Goal: Check status: Check status

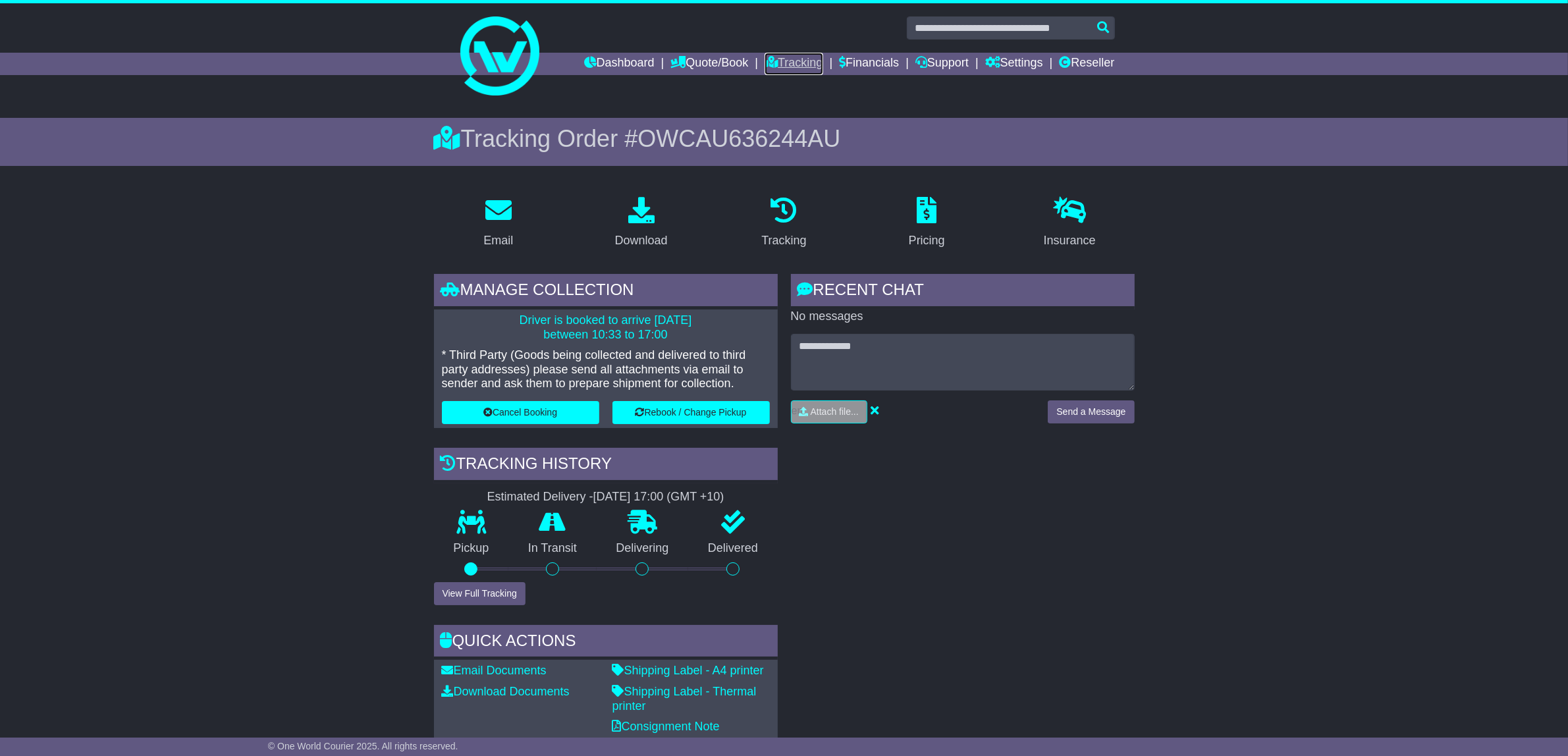
click at [787, 60] on link "Tracking" at bounding box center [793, 64] width 58 height 23
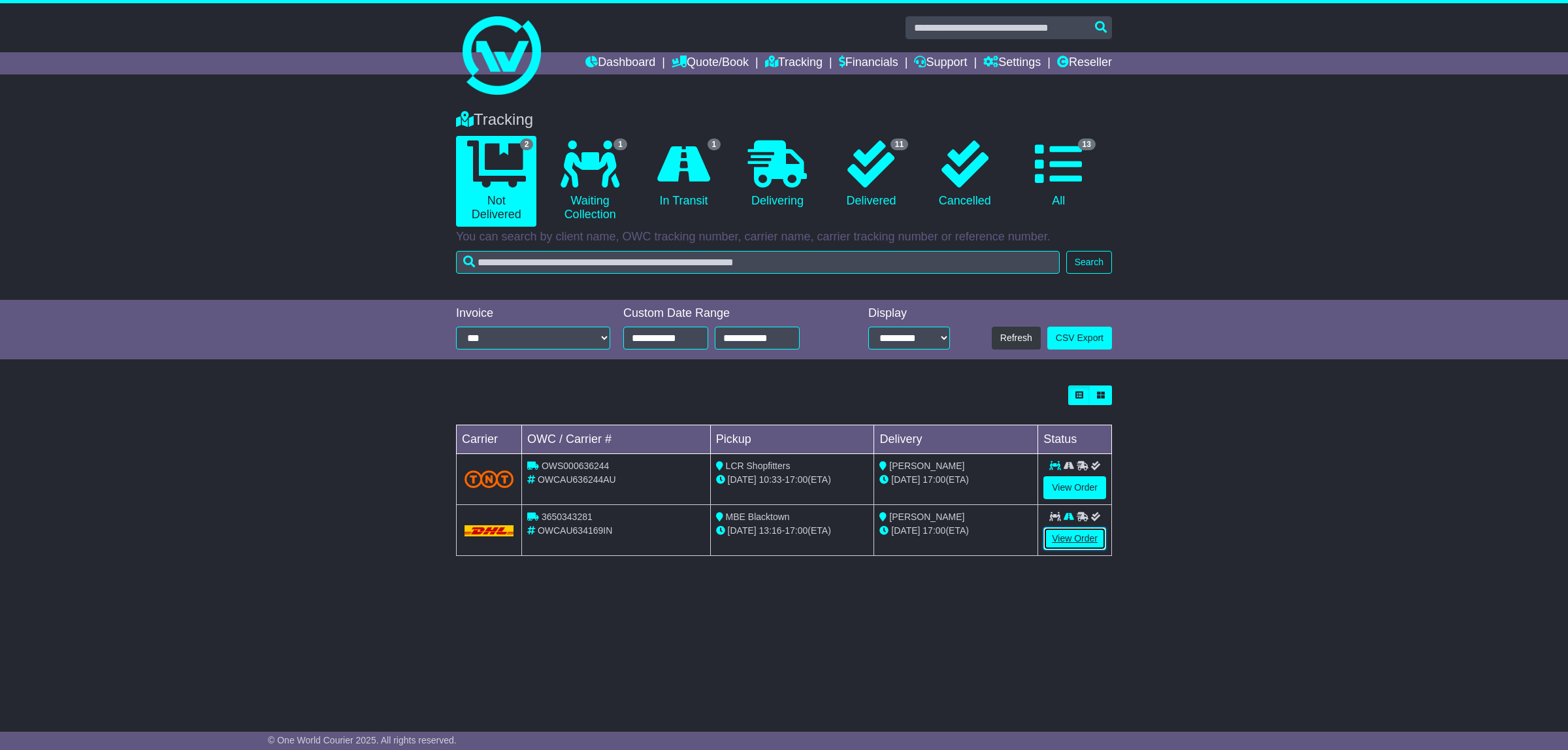
click at [1071, 531] on link "View Order" at bounding box center [1075, 539] width 63 height 23
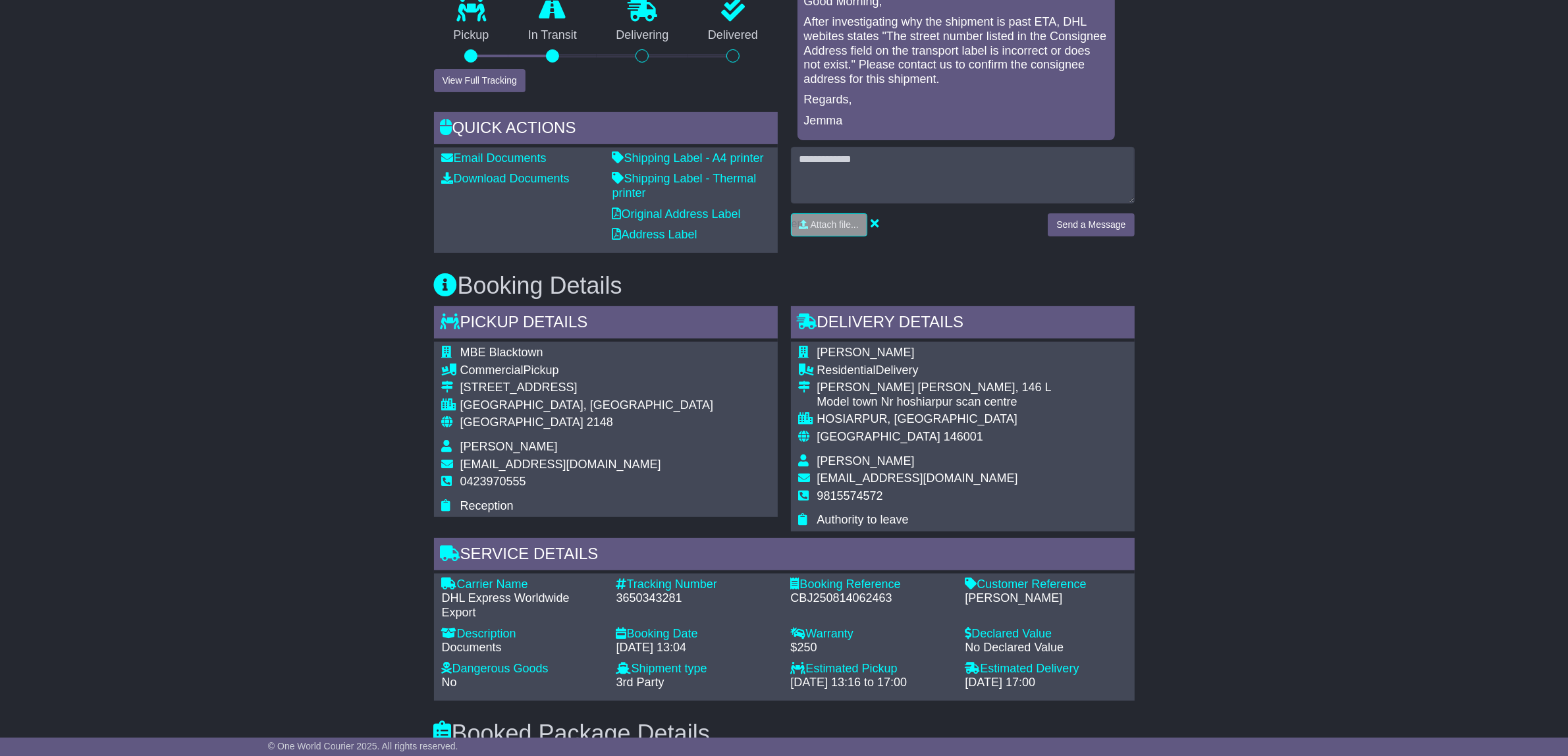
scroll to position [425, 0]
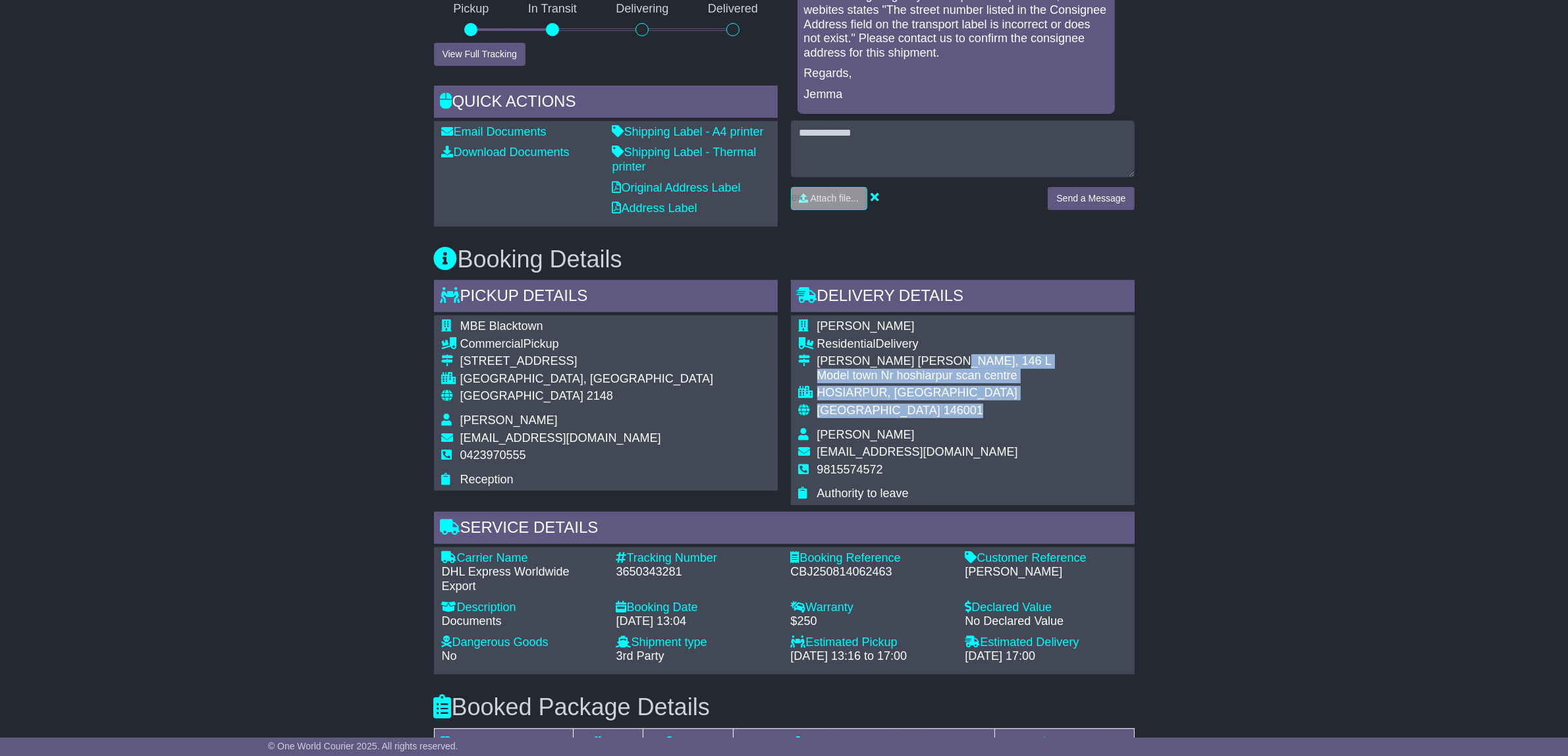
drag, startPoint x: 917, startPoint y: 359, endPoint x: 897, endPoint y: 408, distance: 52.9
click at [897, 408] on tbody "Avtar Singh Residential Delivery Surjit Singh Kalkat, 146 L Model town Nr hoshi…" at bounding box center [924, 410] width 253 height 181
copy tbody "146 L Model town Nr hoshiarpur scan centre HOSIARPUR, PB India 146001"
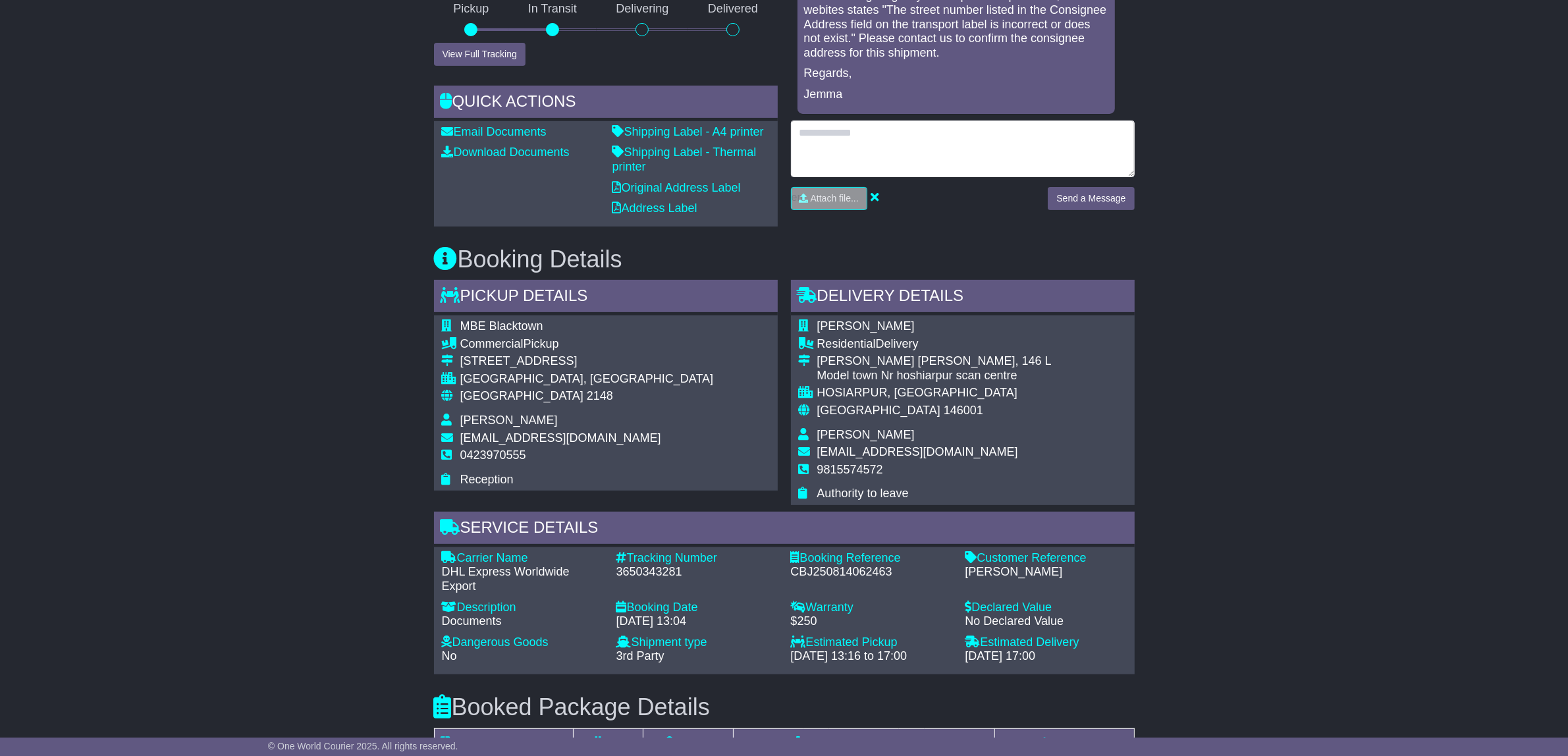
click at [837, 143] on textarea at bounding box center [963, 149] width 344 height 57
type textarea "**********"
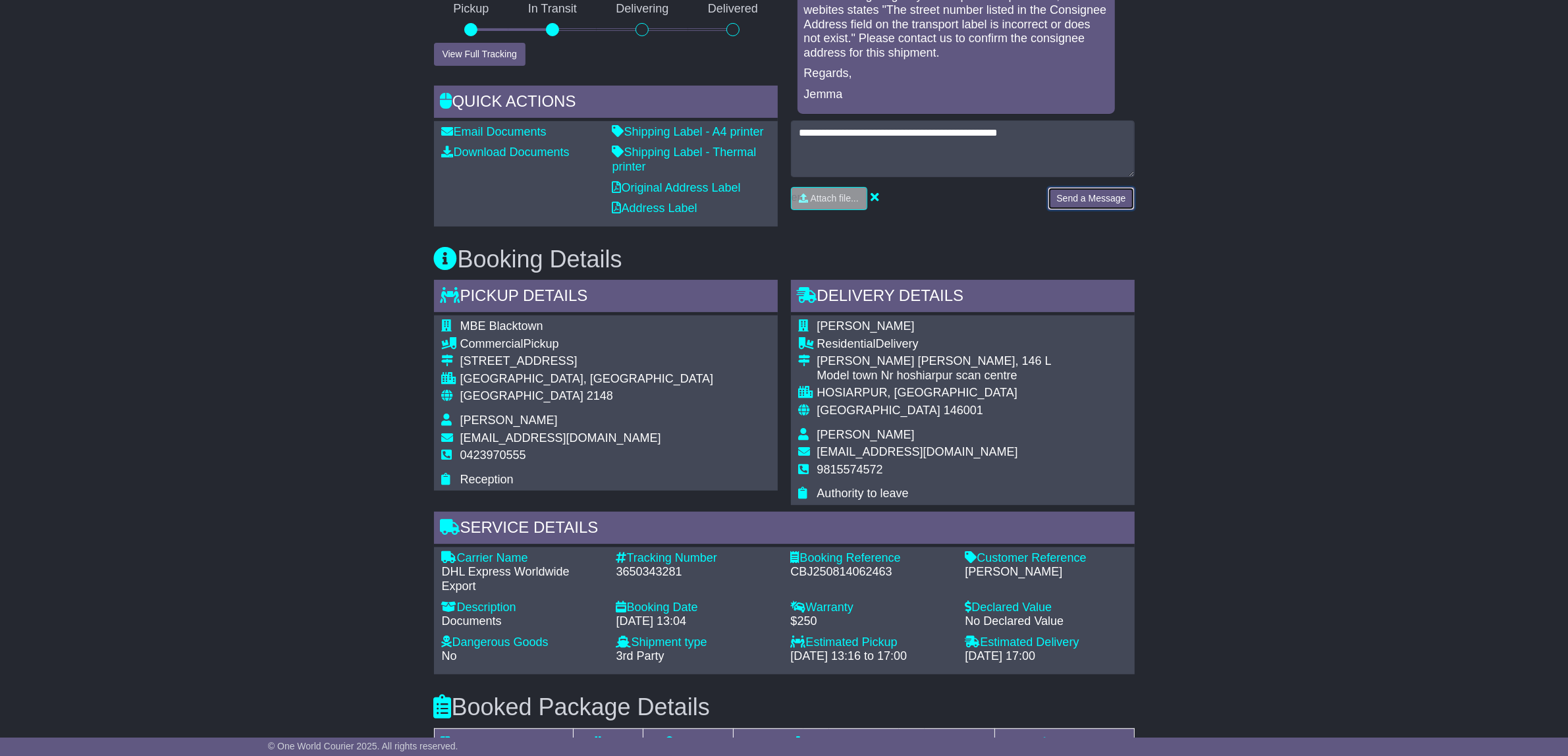
click at [1093, 196] on button "Send a Message" at bounding box center [1091, 199] width 86 height 23
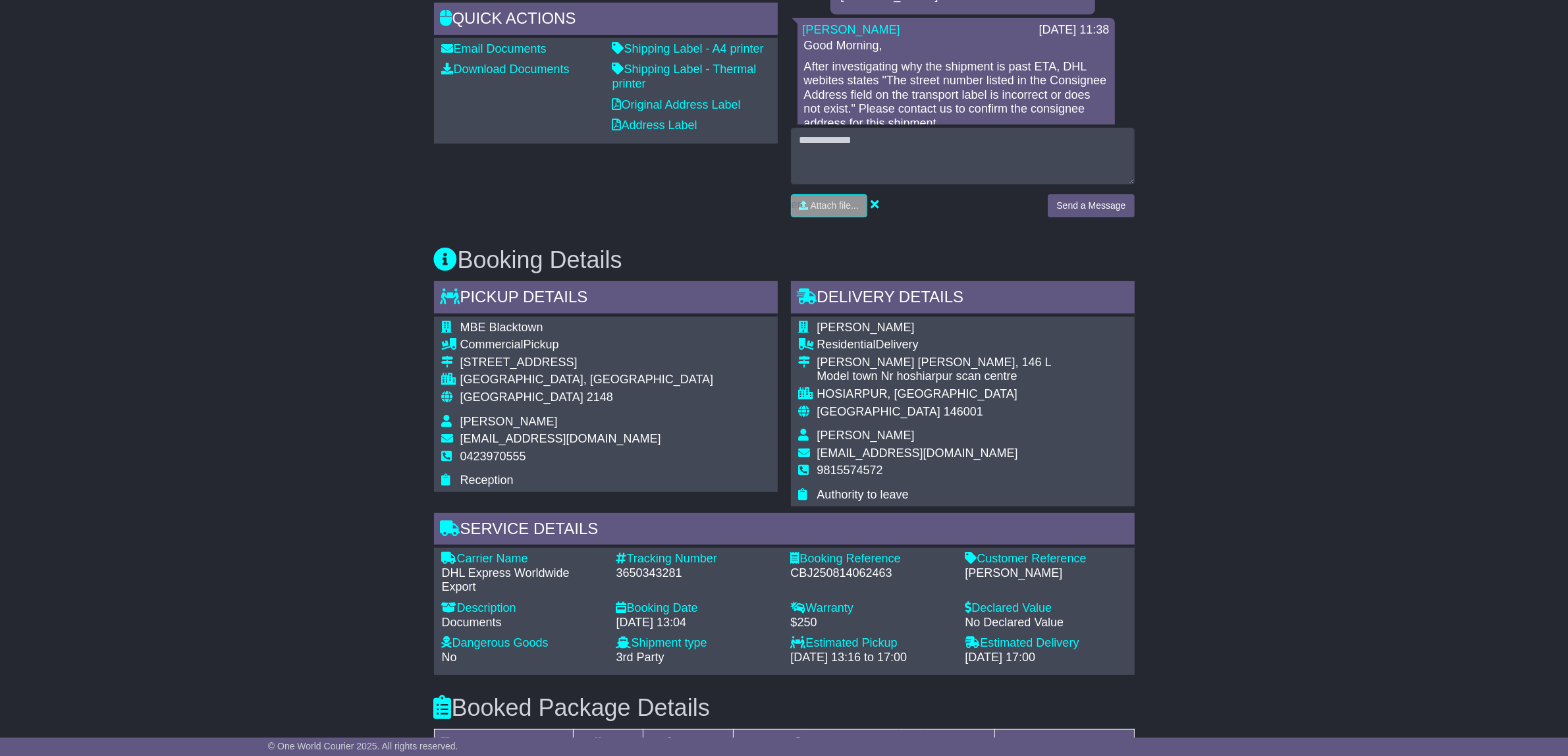
scroll to position [525, 0]
